Goal: Information Seeking & Learning: Compare options

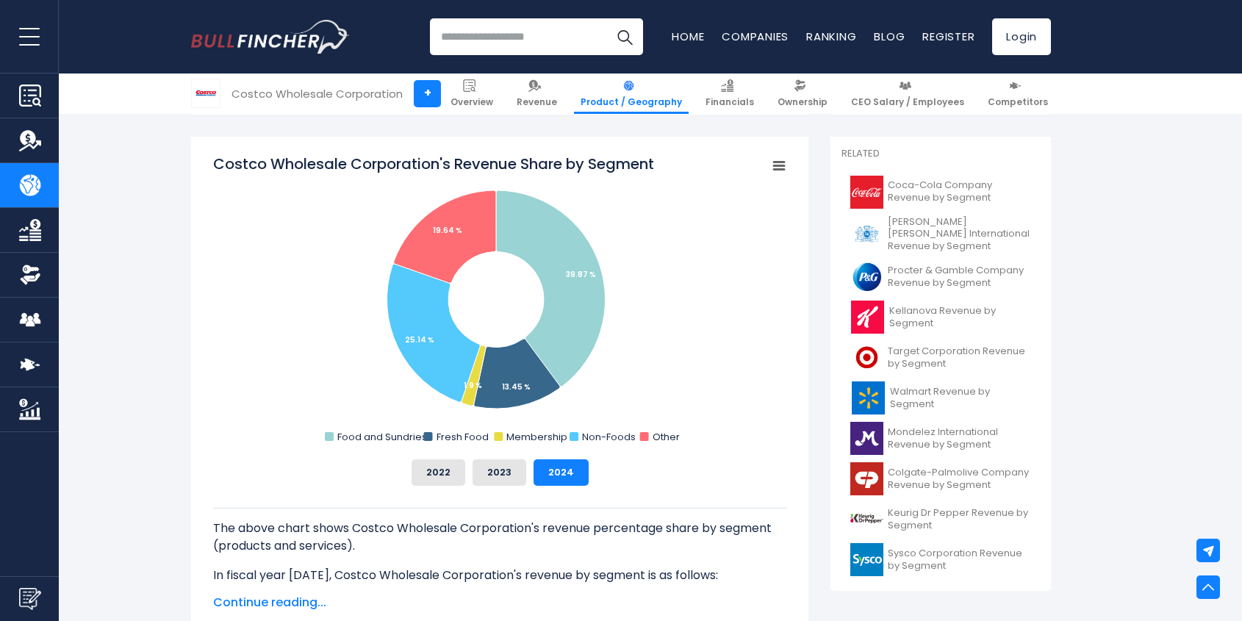
scroll to position [376, 0]
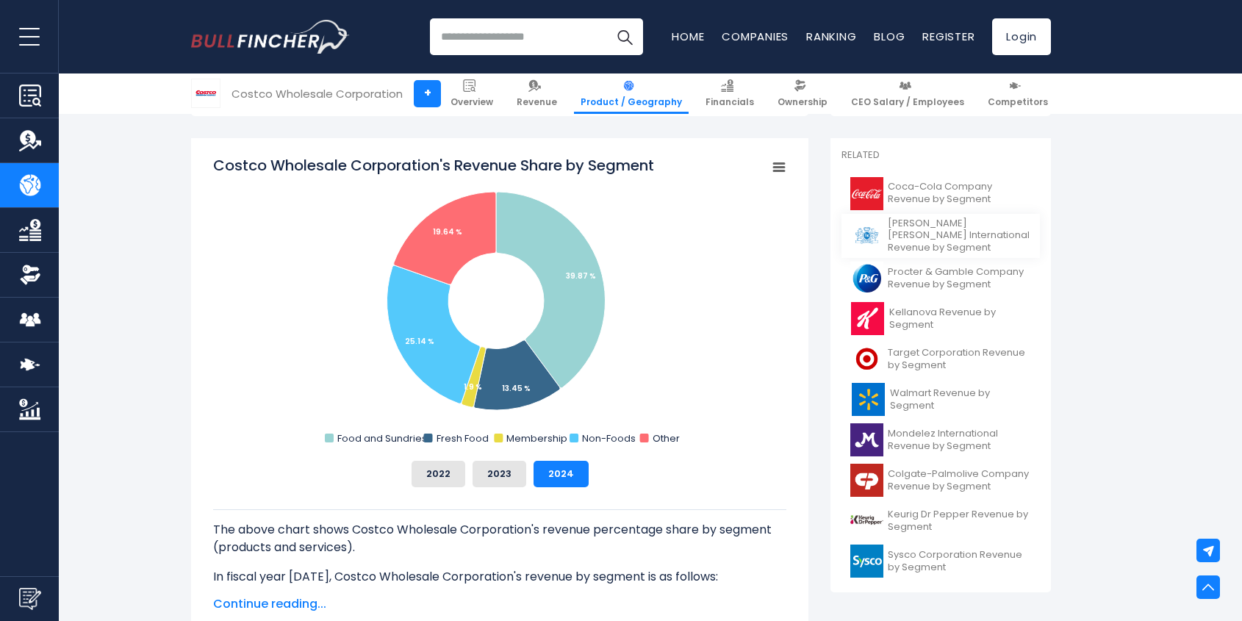
click at [960, 229] on span "[PERSON_NAME] [PERSON_NAME] International Revenue by Segment" at bounding box center [959, 236] width 143 height 37
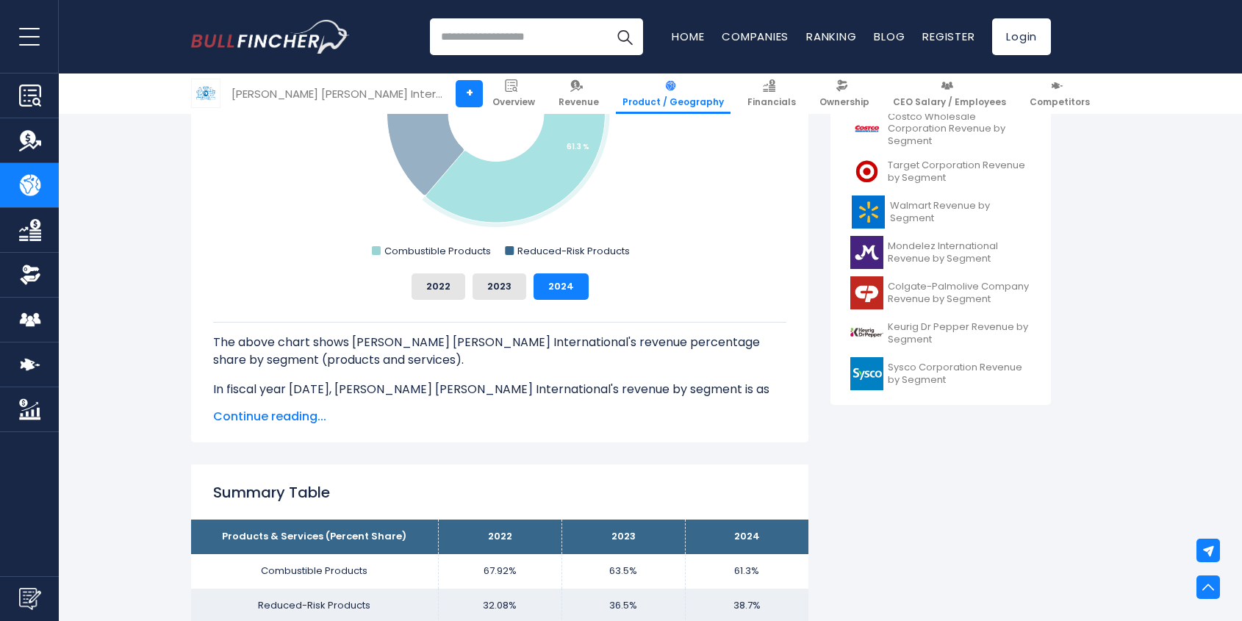
scroll to position [551, 0]
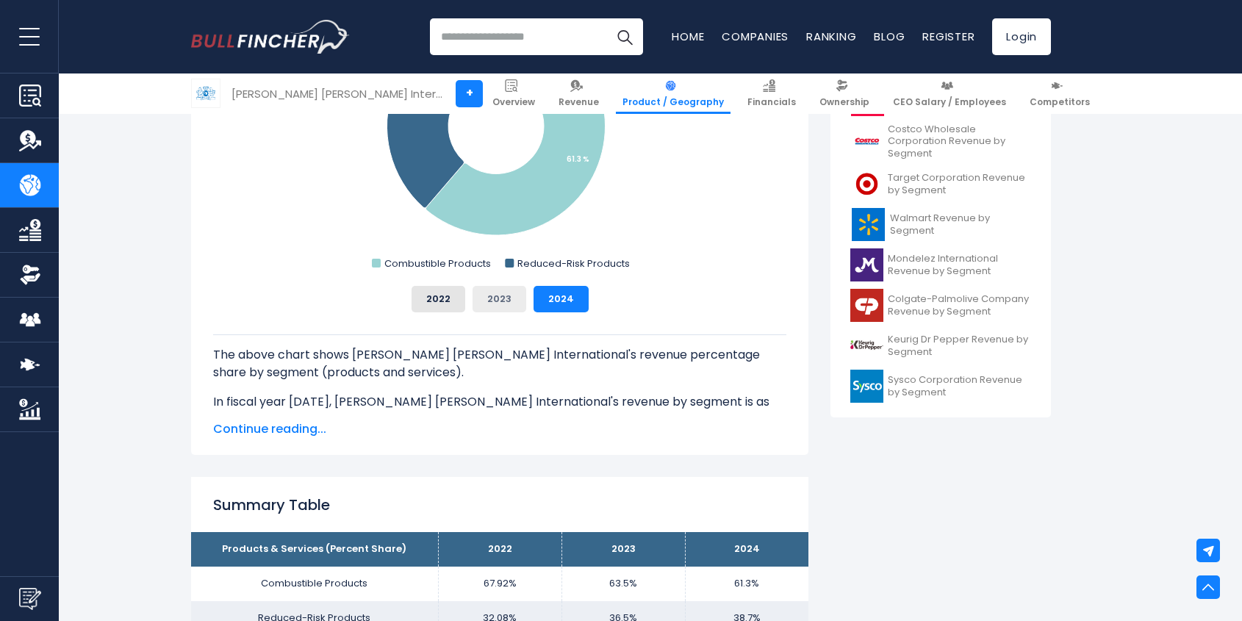
click at [501, 288] on button "2023" at bounding box center [500, 299] width 54 height 26
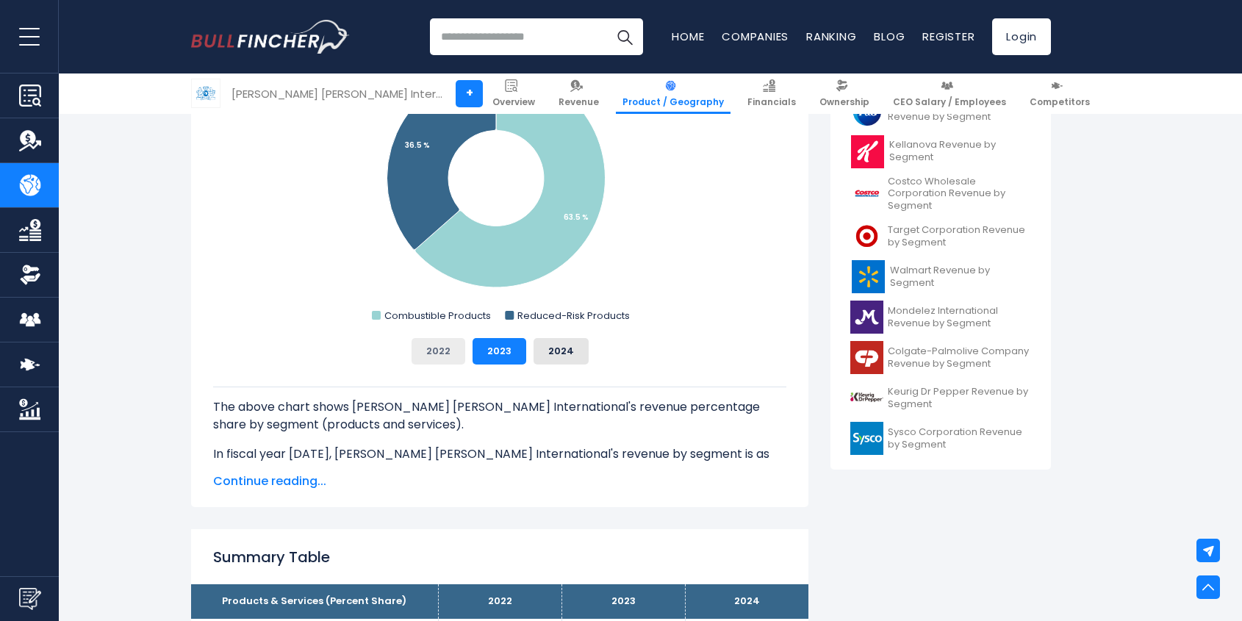
click at [451, 345] on button "2022" at bounding box center [439, 351] width 54 height 26
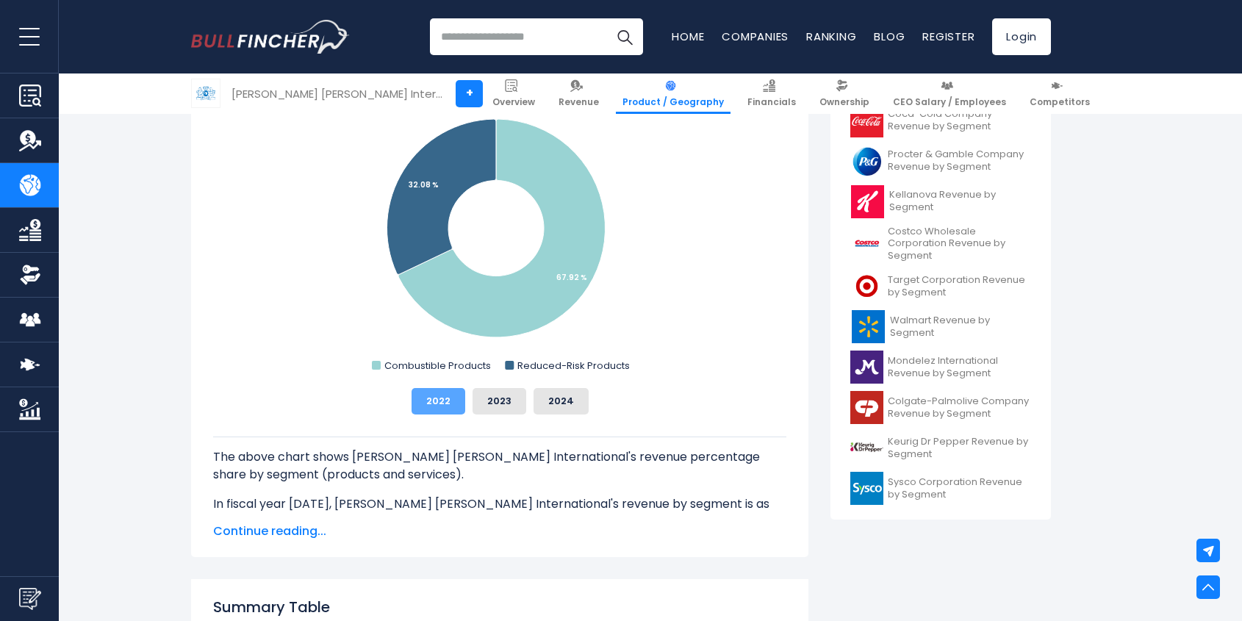
scroll to position [446, 0]
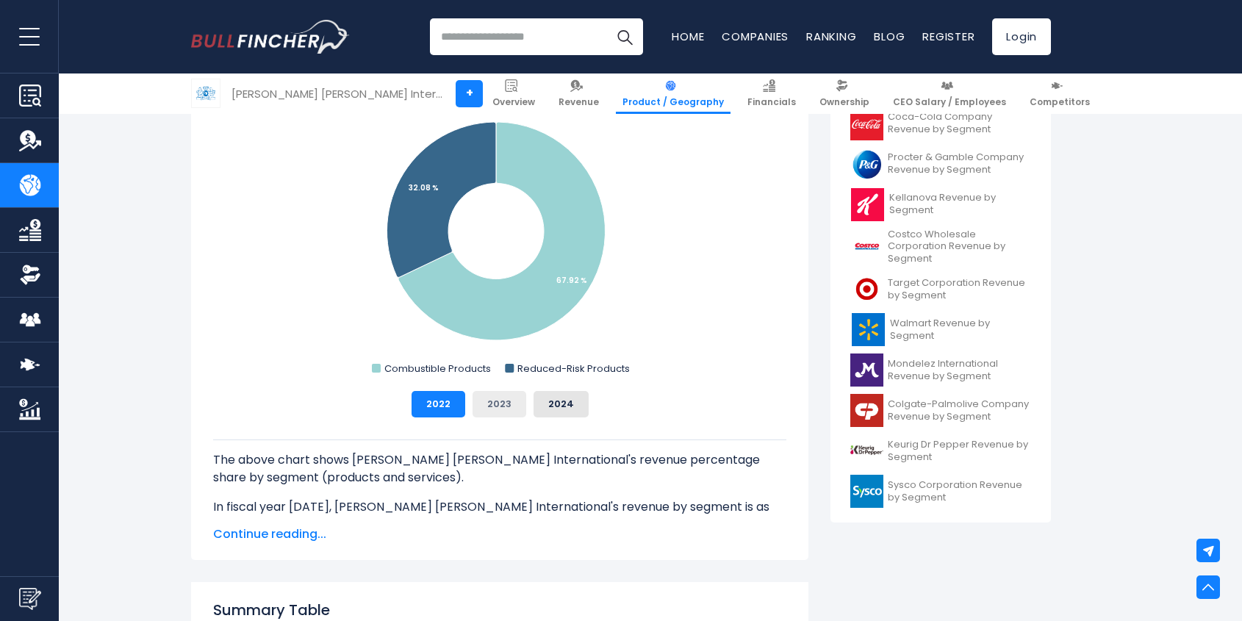
click at [496, 401] on button "2023" at bounding box center [500, 404] width 54 height 26
click at [548, 401] on button "2024" at bounding box center [561, 404] width 55 height 26
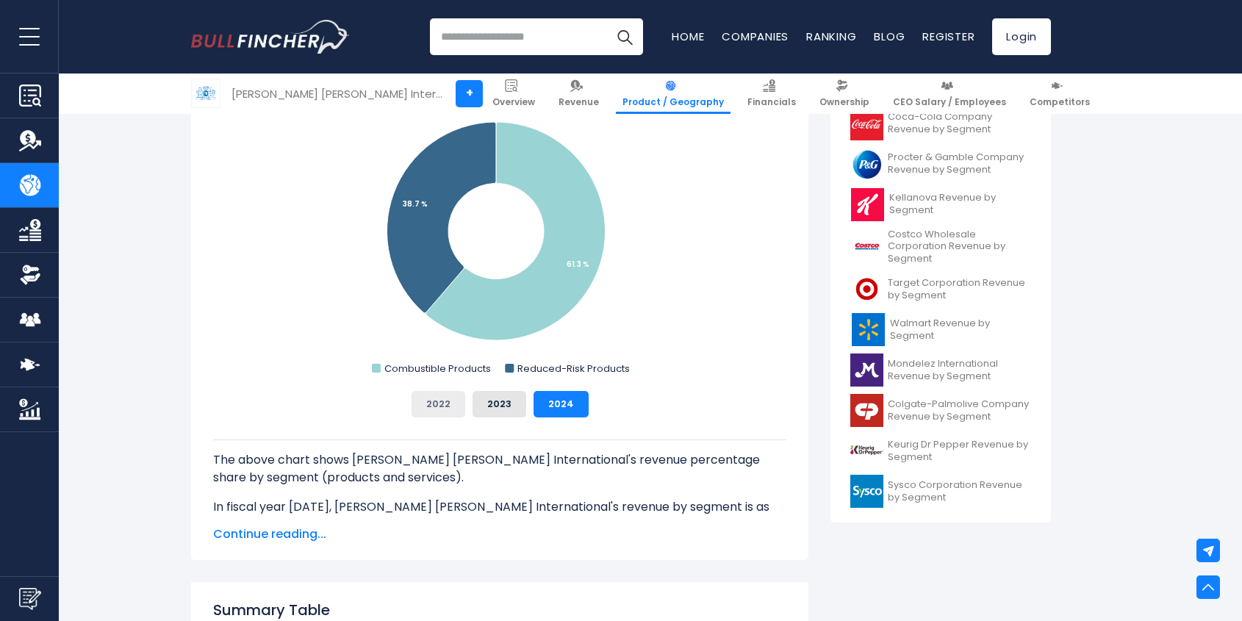
click at [445, 408] on button "2022" at bounding box center [439, 404] width 54 height 26
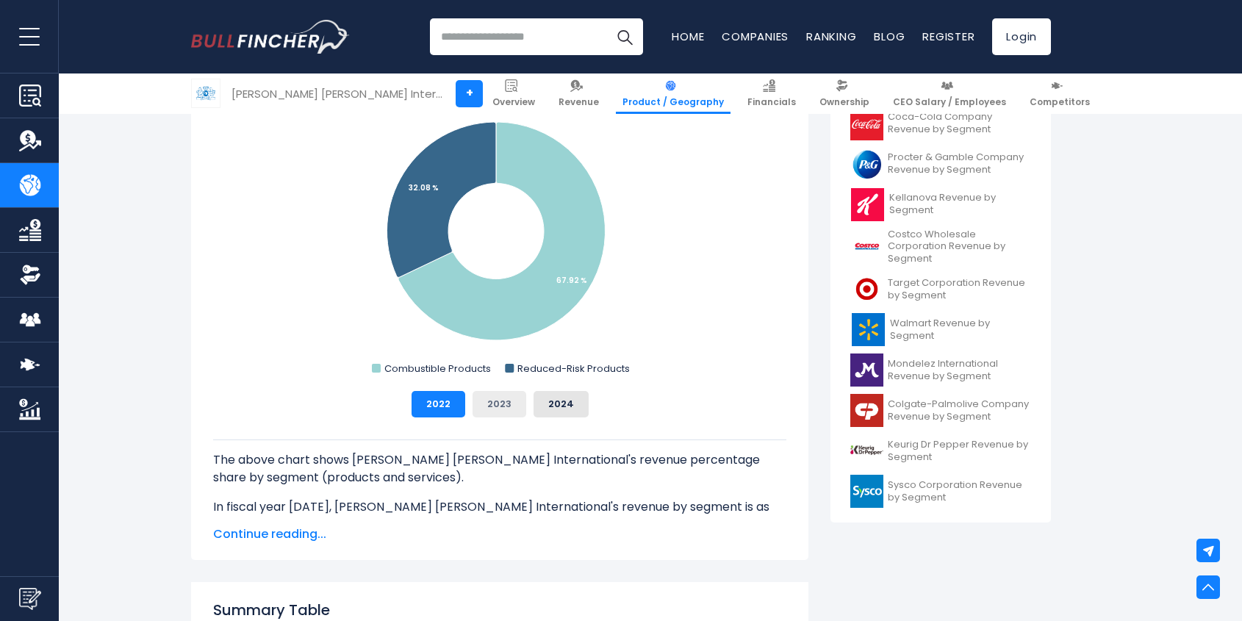
click at [487, 408] on button "2023" at bounding box center [500, 404] width 54 height 26
click at [606, 416] on div "2022 2023 2024" at bounding box center [499, 404] width 573 height 26
click at [583, 392] on button "2024" at bounding box center [561, 404] width 55 height 26
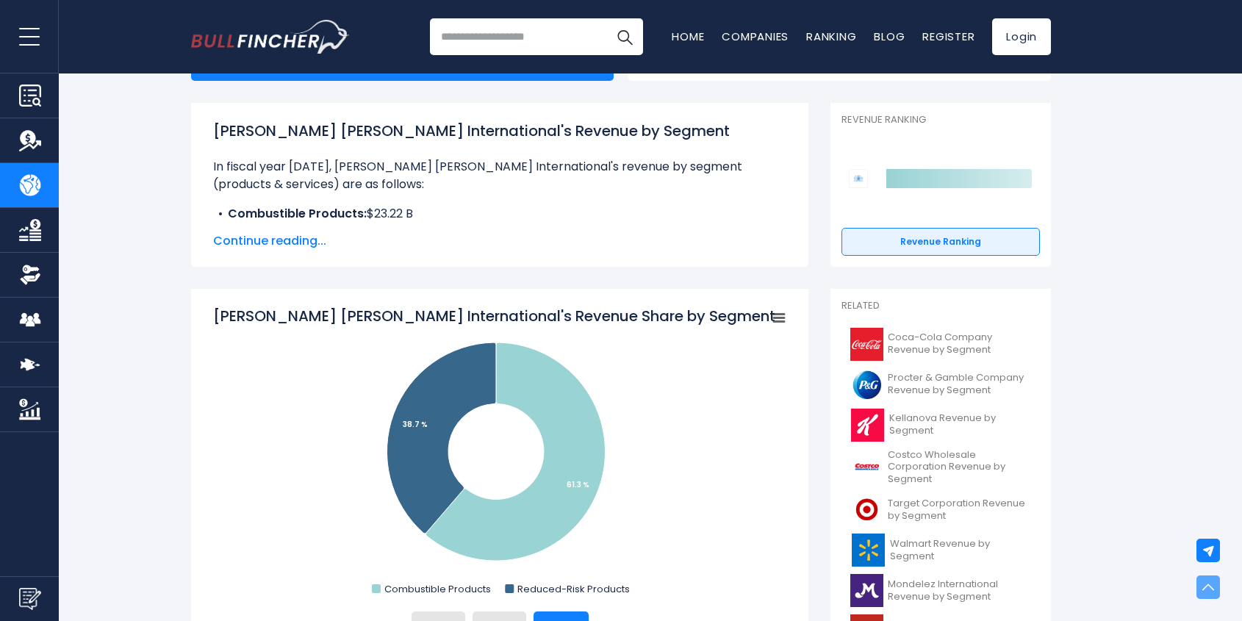
scroll to position [0, 0]
